Goal: Communication & Community: Ask a question

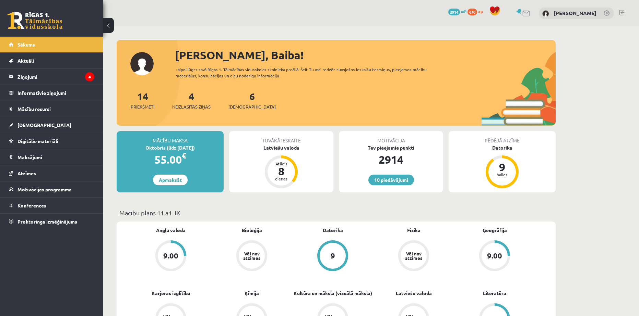
click at [23, 46] on span "Sākums" at bounding box center [25, 44] width 17 height 6
click at [17, 71] on link "Ziņojumi 5" at bounding box center [51, 77] width 85 height 16
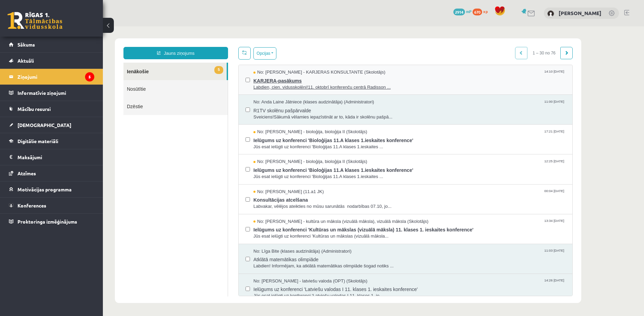
click at [281, 80] on span "KARJERA-pasākums" at bounding box center [409, 80] width 312 height 9
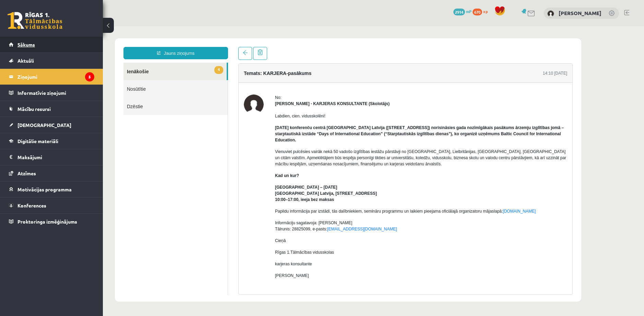
click at [23, 47] on link "Sākums" at bounding box center [51, 45] width 85 height 16
